Goal: Manage account settings

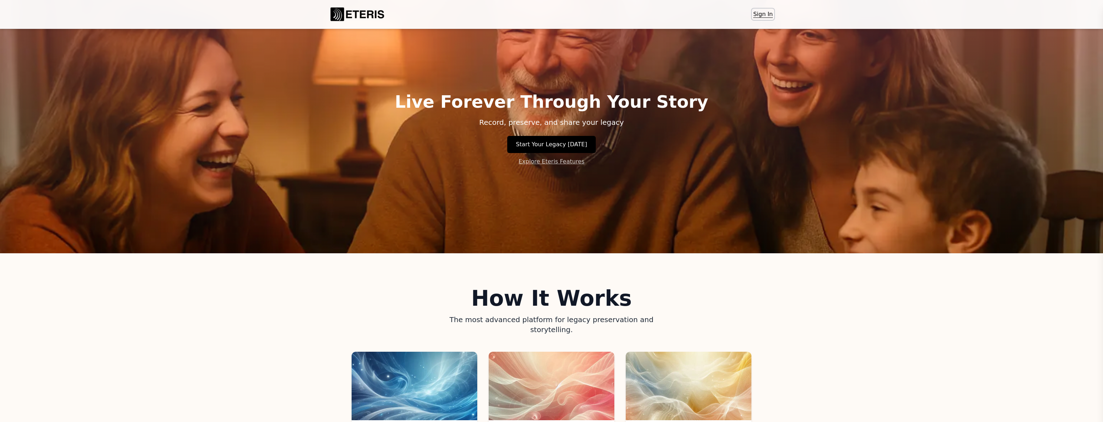
click at [756, 11] on link "Sign In" at bounding box center [763, 14] width 22 height 11
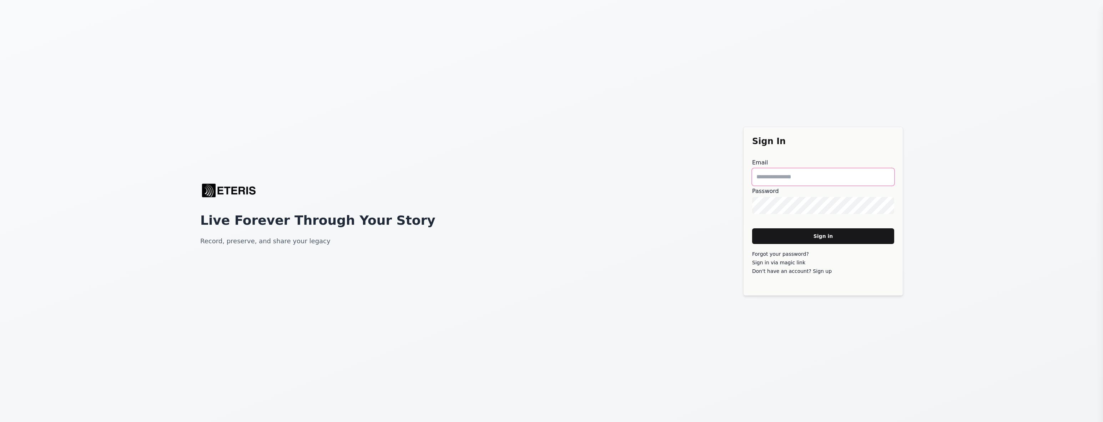
type main "**********"
click at [801, 236] on main "Sign in" at bounding box center [823, 236] width 142 height 16
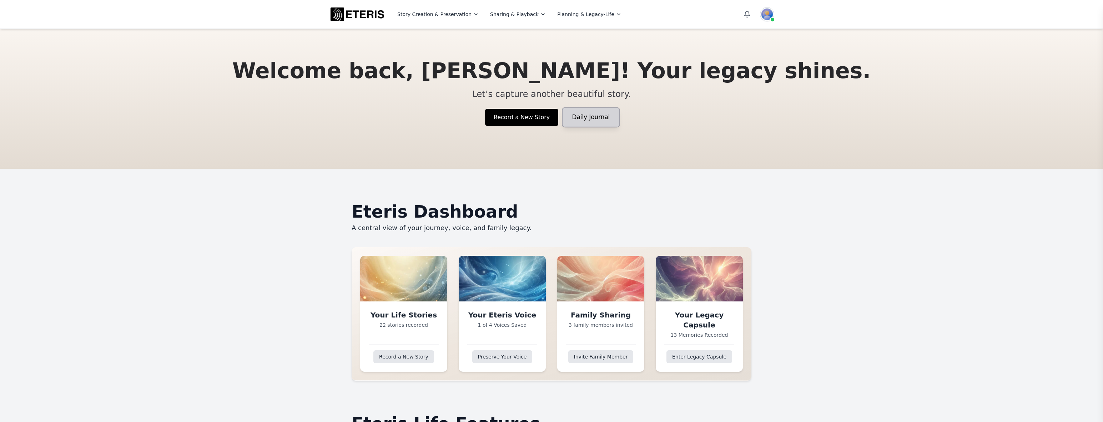
click at [573, 120] on link "Daily Journal" at bounding box center [591, 117] width 56 height 19
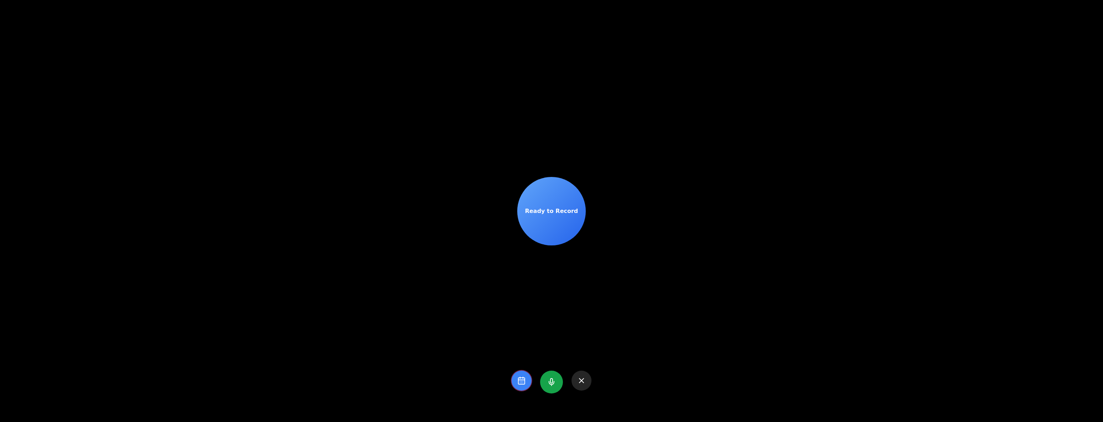
click at [520, 383] on icon at bounding box center [520, 383] width 0 height 0
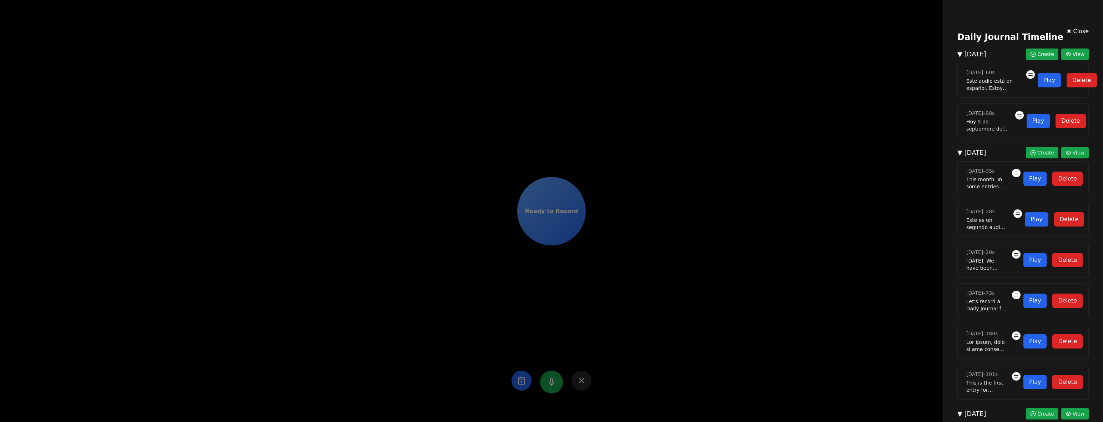
click at [603, 343] on div "✖ Close Daily Journal Timeline ▼ September 2025 Create View 14/09/2025 – 60 s E…" at bounding box center [551, 211] width 1103 height 422
click at [582, 378] on div "✖ Close Daily Journal Timeline ▼ September 2025 Create View 14/09/2025 – 60 s E…" at bounding box center [551, 211] width 1103 height 422
click at [580, 384] on div "✖ Close Daily Journal Timeline ▼ September 2025 Create View 14/09/2025 – 60 s E…" at bounding box center [551, 211] width 1103 height 422
click at [1078, 27] on div "✖ Close Daily Journal Timeline ▼ September 2025 Create View 14/09/2025 – 60 s E…" at bounding box center [1023, 351] width 143 height 650
click at [1074, 30] on button "✖ Close" at bounding box center [1078, 31] width 22 height 9
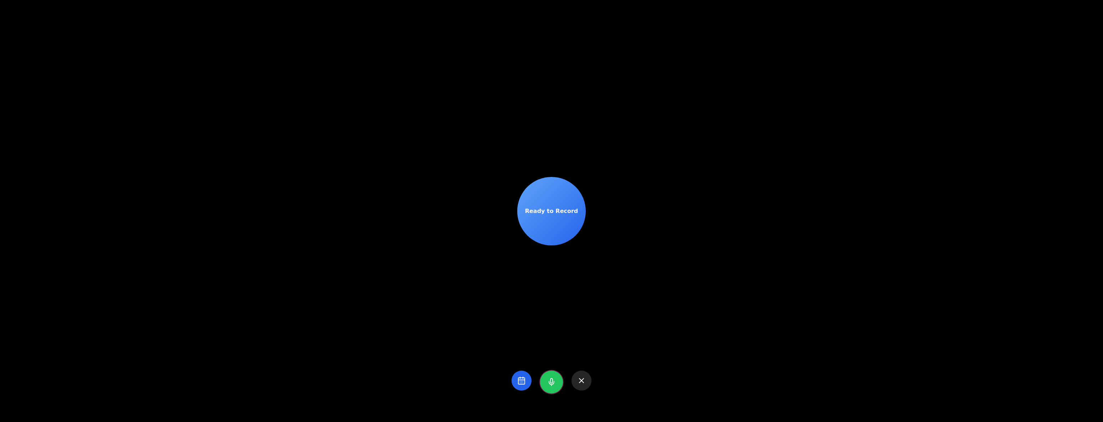
click at [547, 381] on icon at bounding box center [551, 382] width 9 height 9
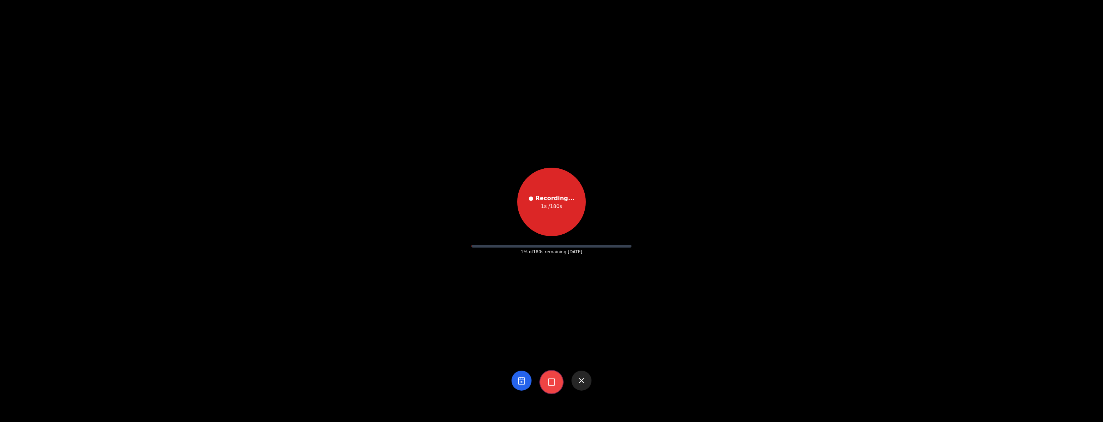
click at [548, 385] on rect at bounding box center [551, 382] width 6 height 6
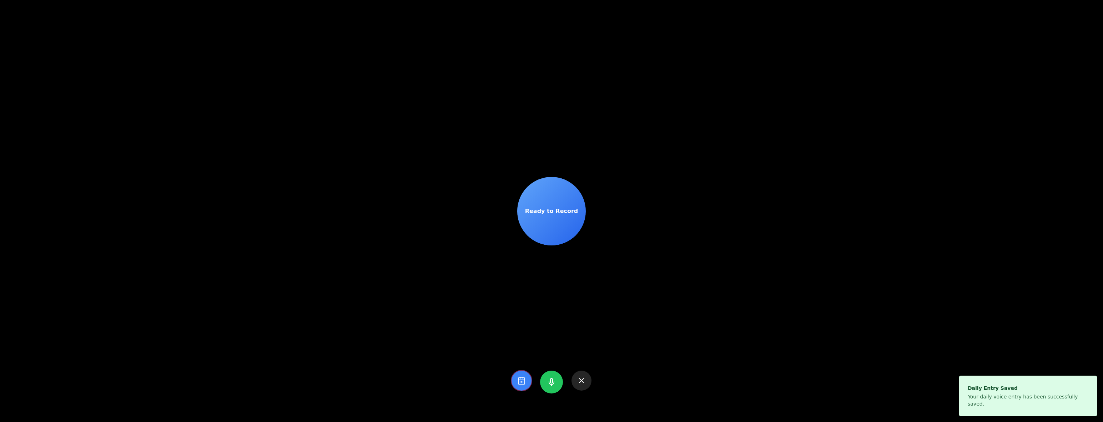
click at [518, 382] on icon at bounding box center [521, 381] width 9 height 9
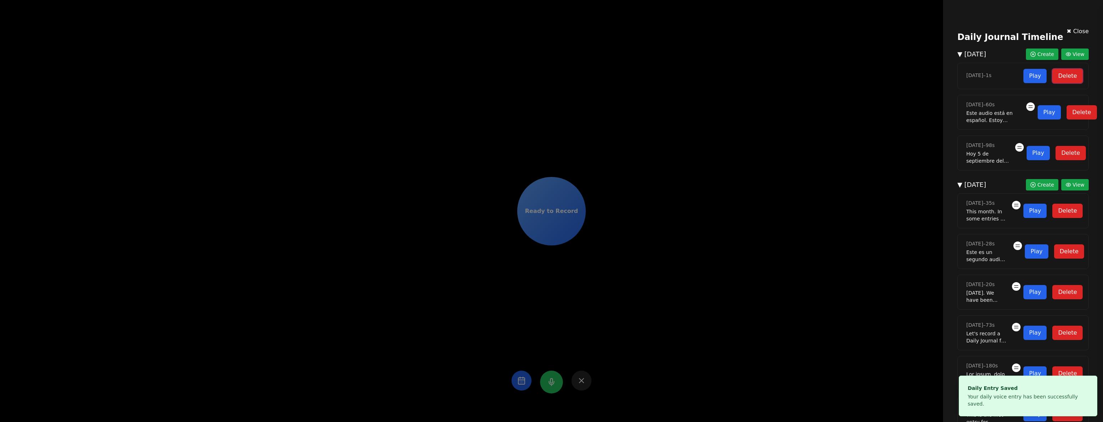
click at [1057, 78] on button "Delete" at bounding box center [1068, 76] width 30 height 14
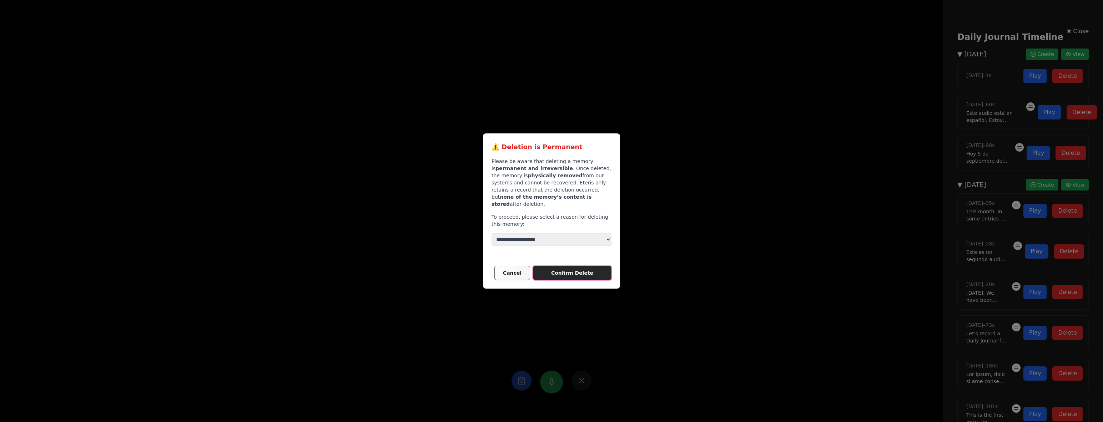
click at [580, 270] on main "Confirm Delete" at bounding box center [572, 273] width 79 height 14
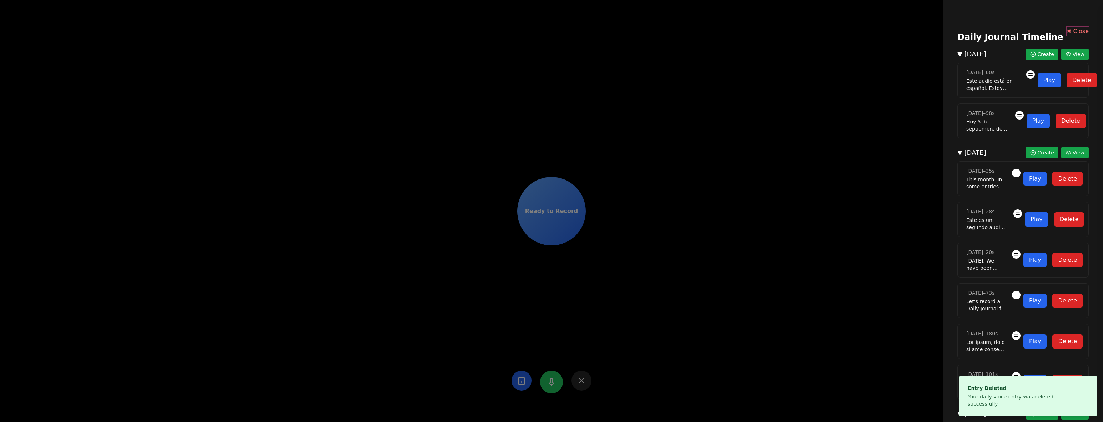
click at [1070, 31] on button "✖ Close" at bounding box center [1078, 31] width 22 height 9
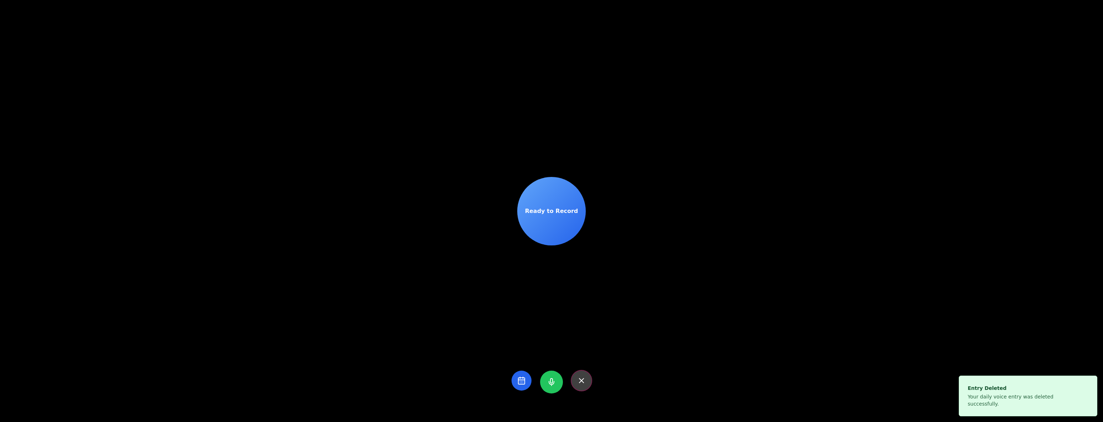
click at [577, 378] on icon at bounding box center [581, 381] width 9 height 9
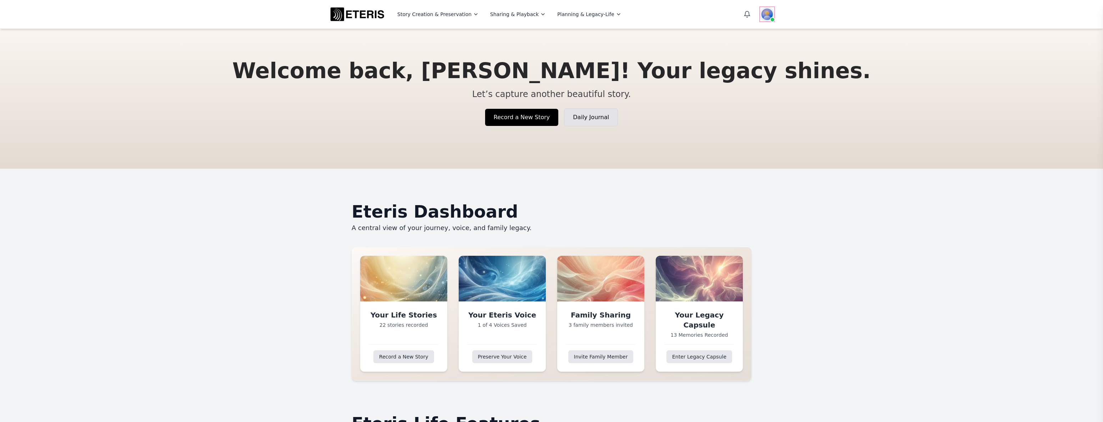
click at [765, 16] on img at bounding box center [767, 14] width 14 height 14
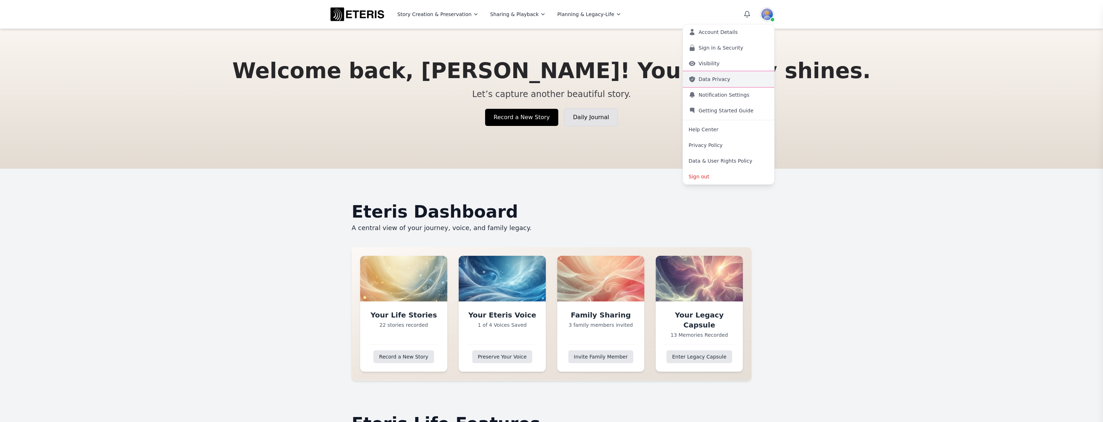
click at [715, 80] on link "Data Privacy" at bounding box center [728, 79] width 91 height 16
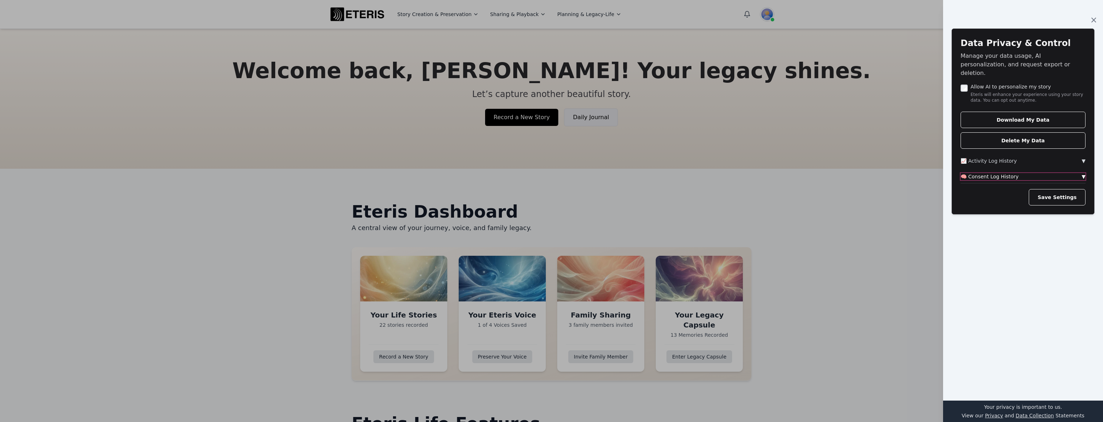
click at [1006, 173] on button "🧠 Consent Log History ▼" at bounding box center [1023, 176] width 125 height 7
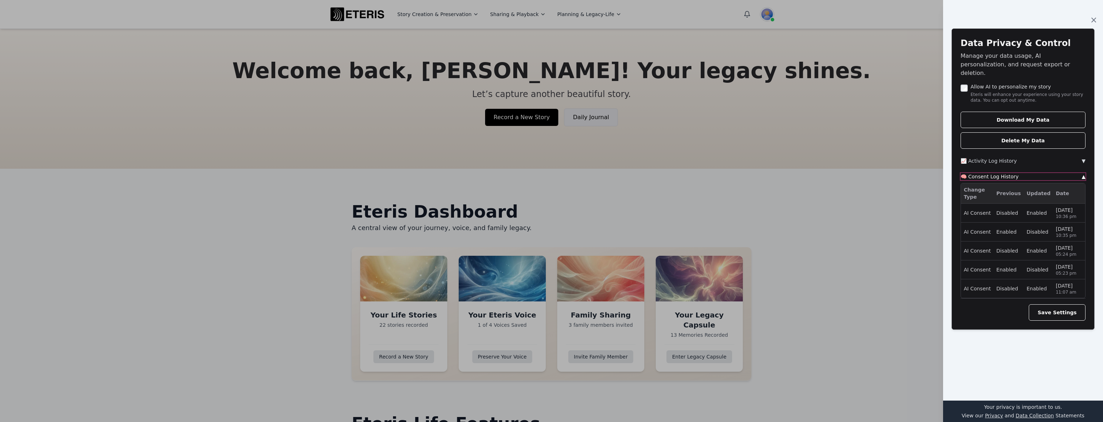
click at [1006, 173] on button "🧠 Consent Log History ▲" at bounding box center [1023, 176] width 125 height 7
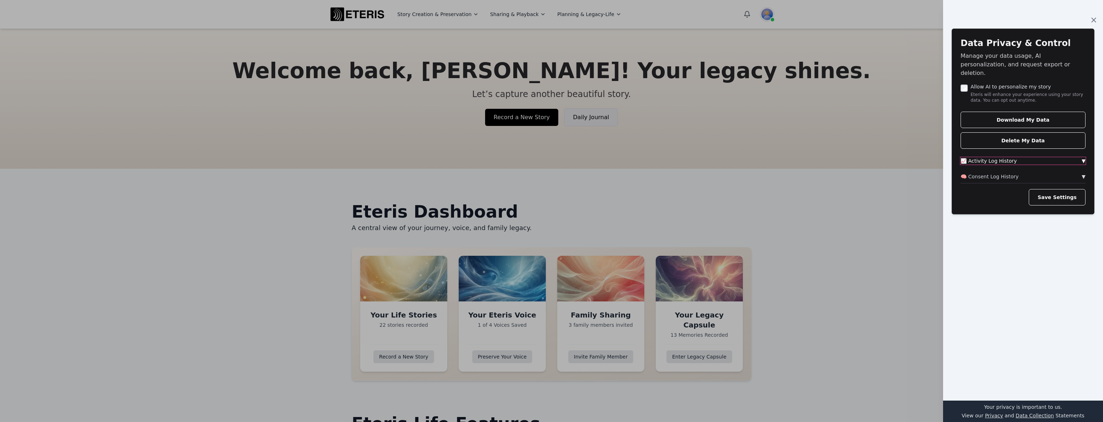
click at [1006, 157] on button "📈 Activity Log History ▼" at bounding box center [1023, 160] width 125 height 7
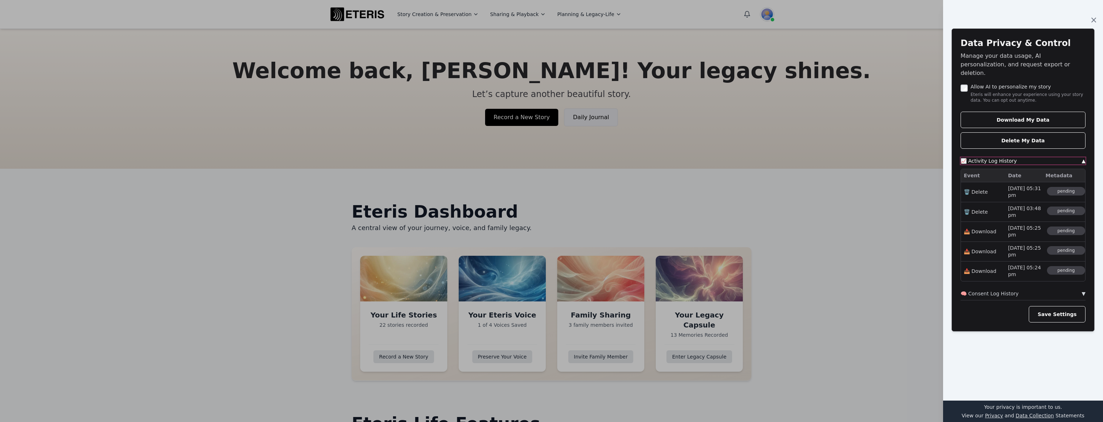
click at [1006, 157] on button "📈 Activity Log History ▲" at bounding box center [1023, 160] width 125 height 7
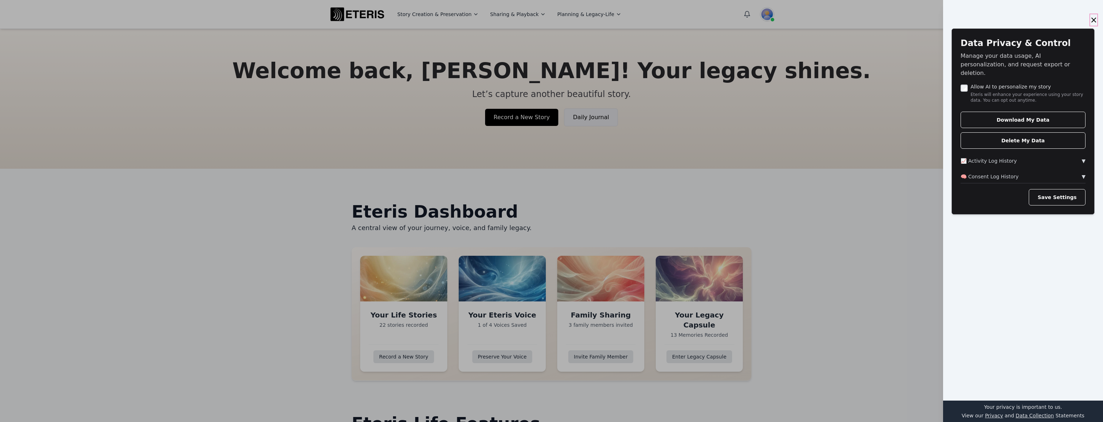
click at [1090, 20] on button "×" at bounding box center [1093, 19] width 7 height 11
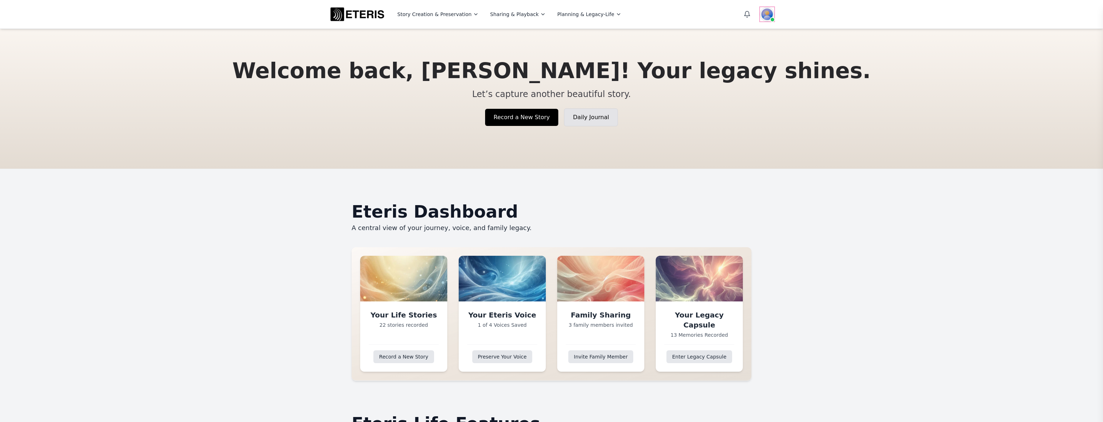
click at [762, 16] on img at bounding box center [767, 14] width 14 height 14
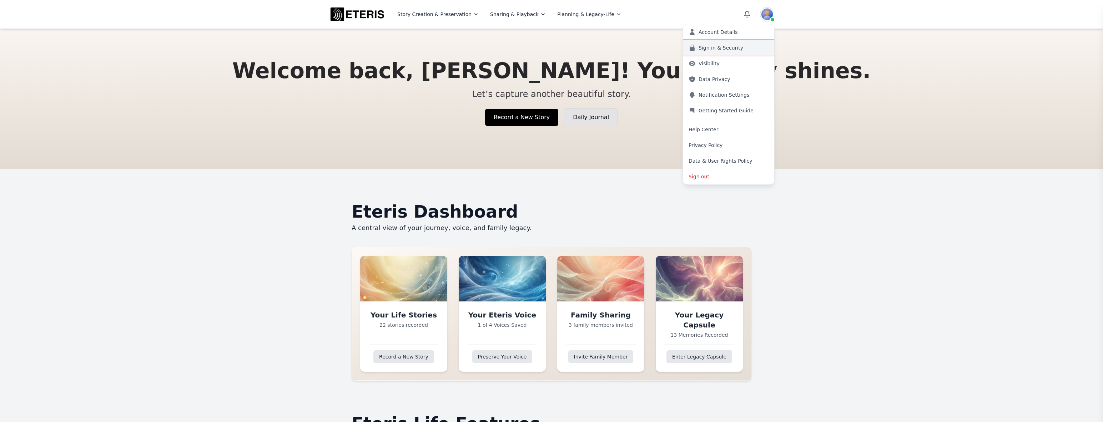
click at [737, 47] on link "Sign in & Security" at bounding box center [728, 48] width 91 height 16
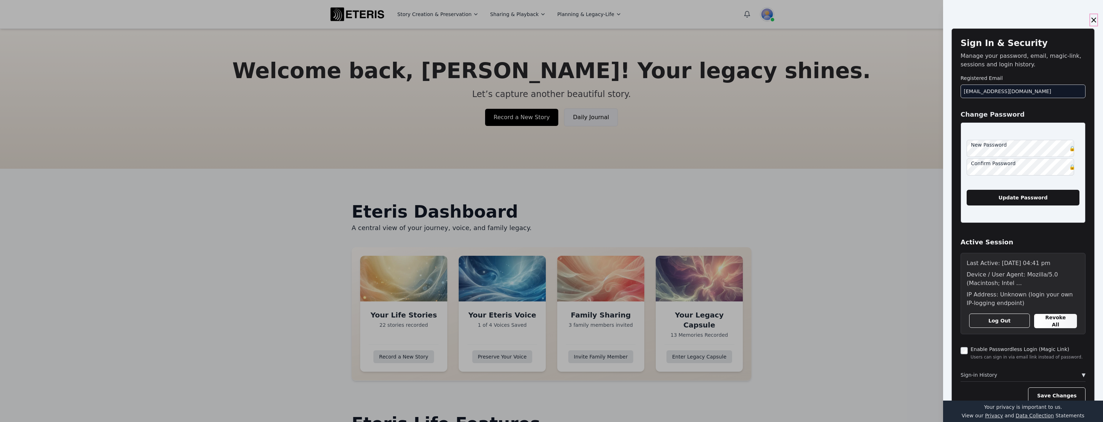
click at [1090, 19] on button "×" at bounding box center [1093, 19] width 7 height 11
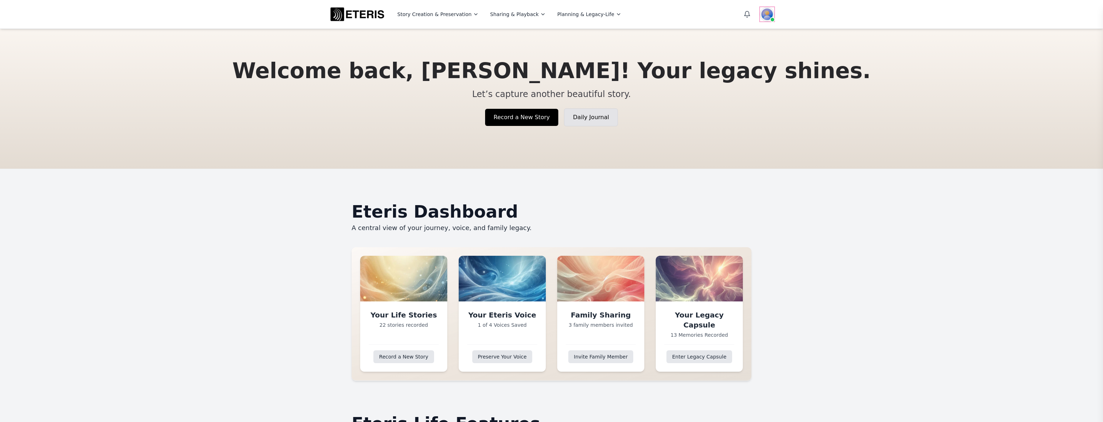
click at [765, 14] on img at bounding box center [767, 14] width 14 height 14
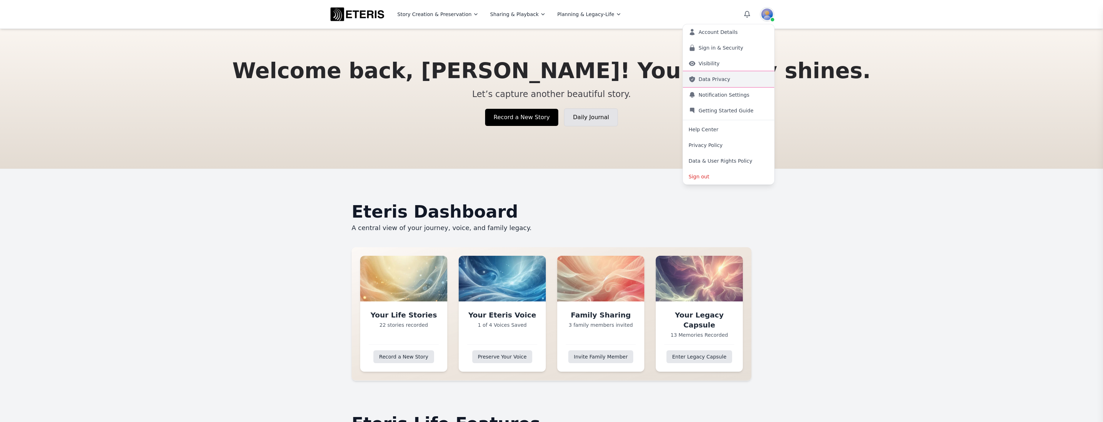
click at [735, 77] on link "Data Privacy" at bounding box center [728, 79] width 91 height 16
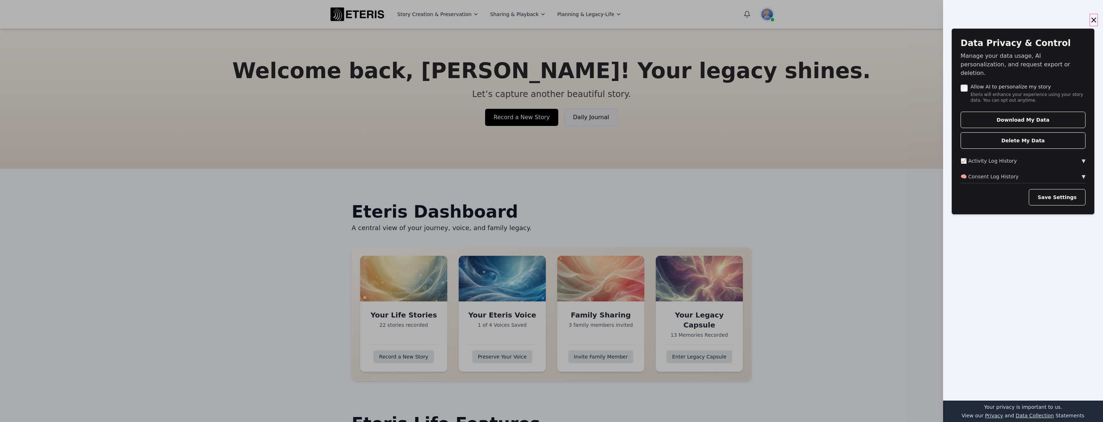
click at [1090, 20] on button "×" at bounding box center [1093, 19] width 7 height 11
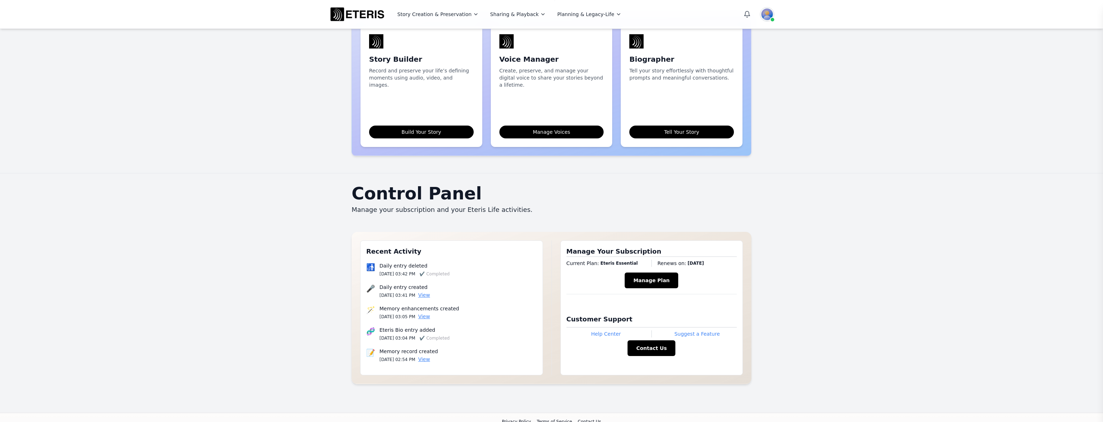
scroll to position [552, 0]
click at [643, 272] on button "Manage Plan" at bounding box center [652, 280] width 54 height 16
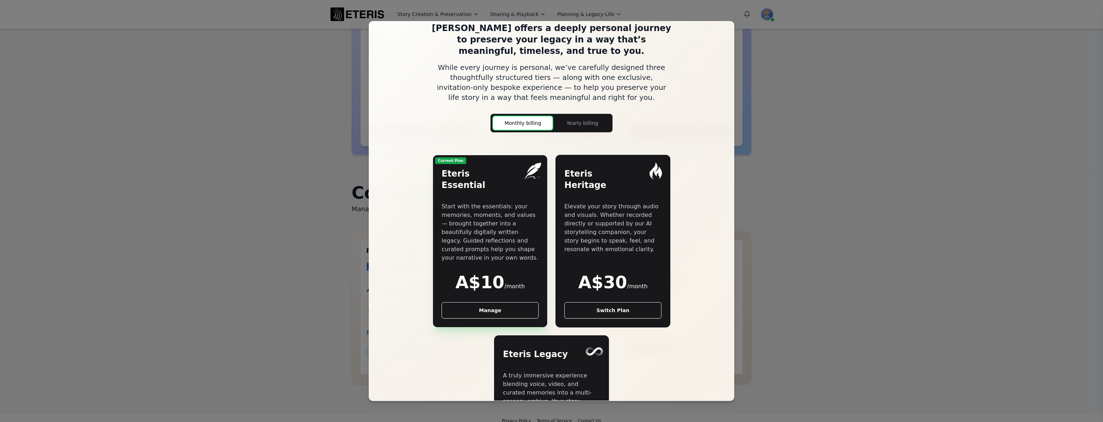
scroll to position [0, 0]
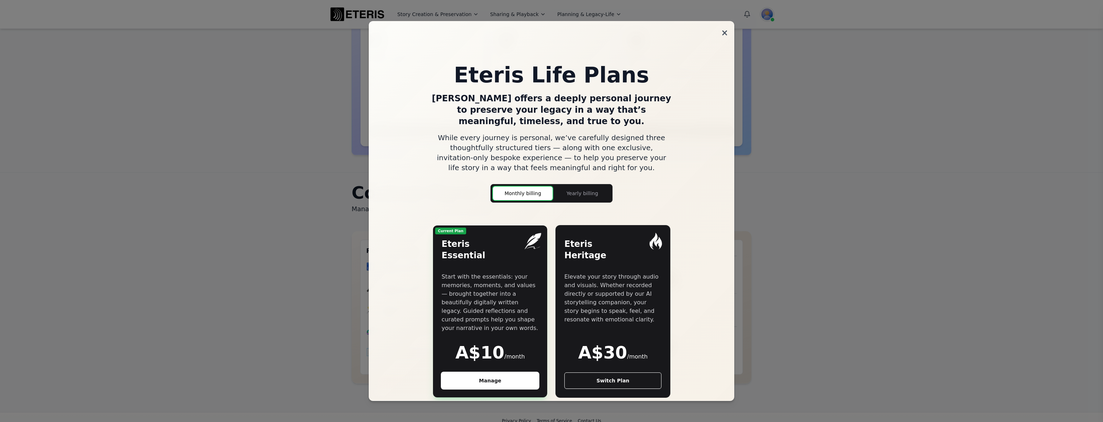
click at [482, 373] on button "Manage" at bounding box center [490, 381] width 97 height 16
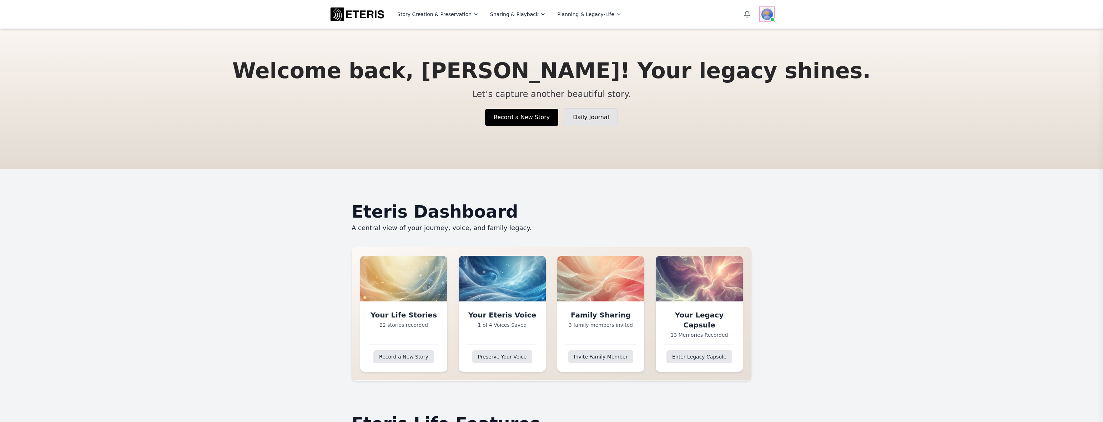
click at [769, 16] on img at bounding box center [767, 14] width 14 height 14
drag, startPoint x: 354, startPoint y: 112, endPoint x: 346, endPoint y: 105, distance: 10.6
click at [352, 114] on div "Record a New Story Daily Journal" at bounding box center [551, 118] width 638 height 18
